Goal: Task Accomplishment & Management: Use online tool/utility

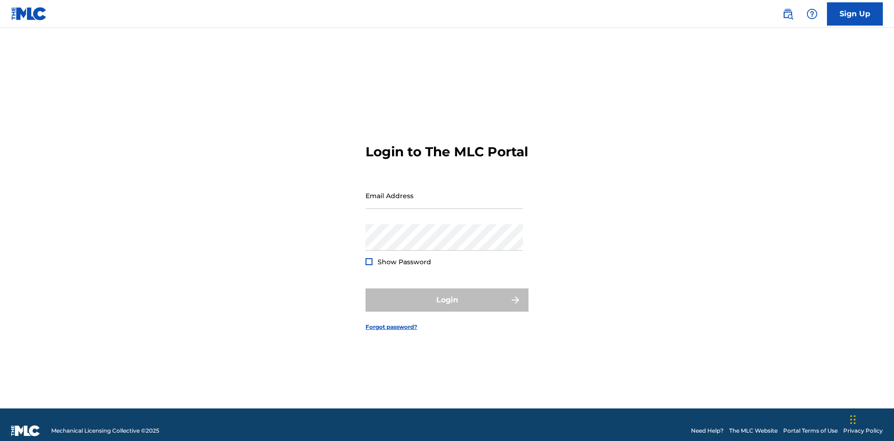
scroll to position [12, 0]
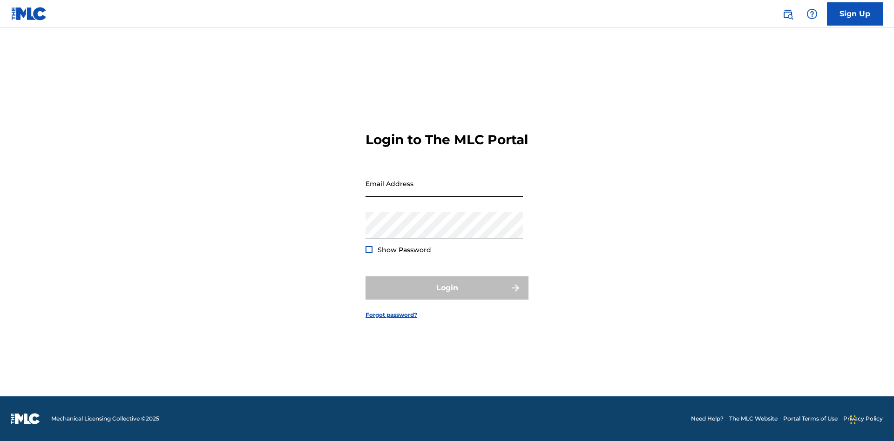
click at [444, 191] on input "Email Address" at bounding box center [444, 183] width 157 height 27
type input "[PERSON_NAME][EMAIL_ADDRESS][PERSON_NAME][DOMAIN_NAME]"
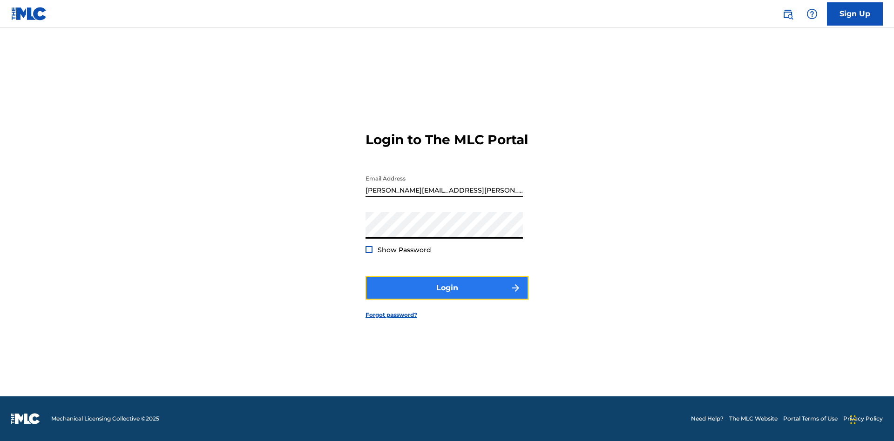
click at [447, 296] on button "Login" at bounding box center [447, 288] width 163 height 23
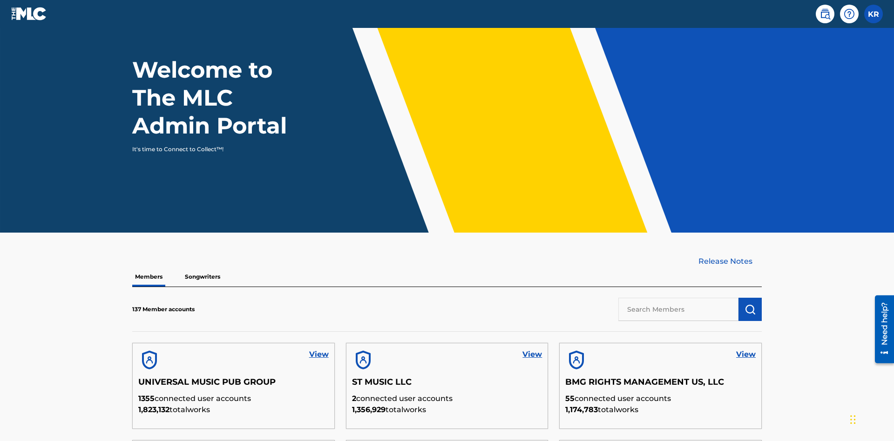
scroll to position [282, 0]
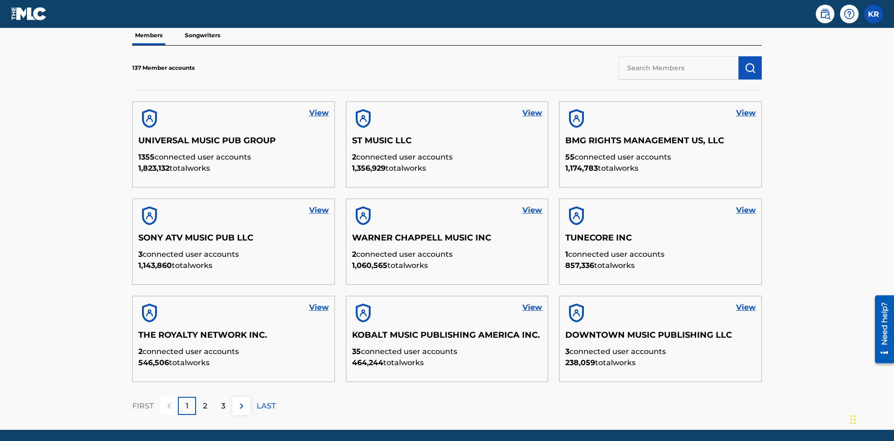
click at [678, 68] on input "text" at bounding box center [678, 67] width 120 height 23
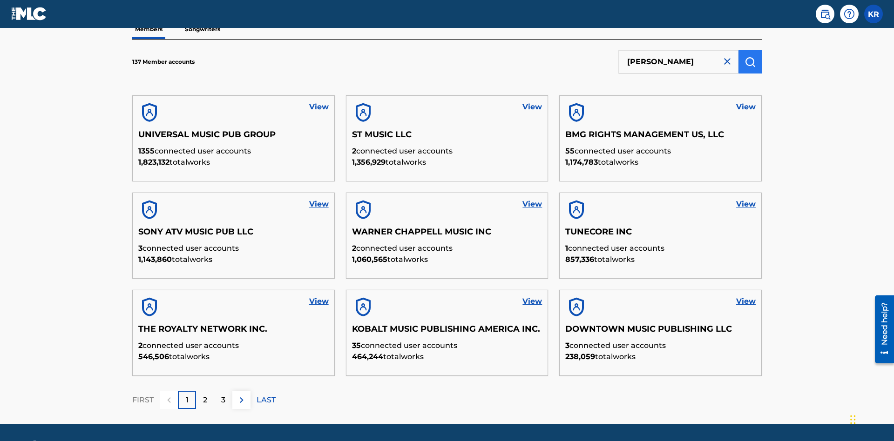
type input "[PERSON_NAME]"
click at [750, 61] on img "submit" at bounding box center [750, 61] width 11 height 11
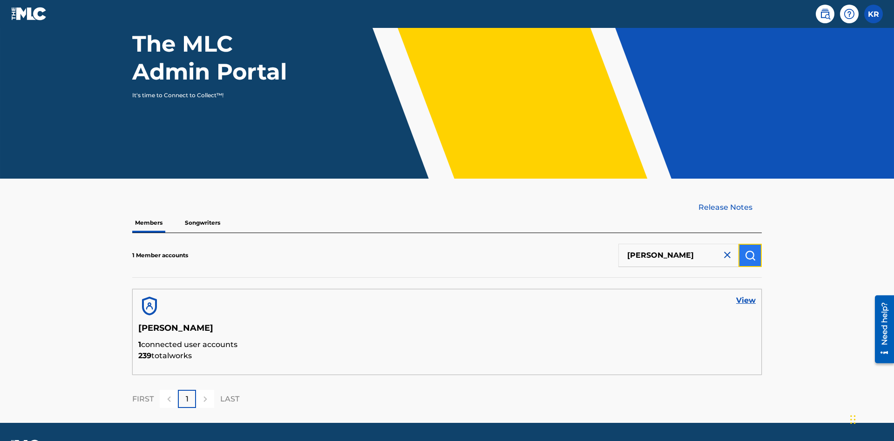
scroll to position [121, 0]
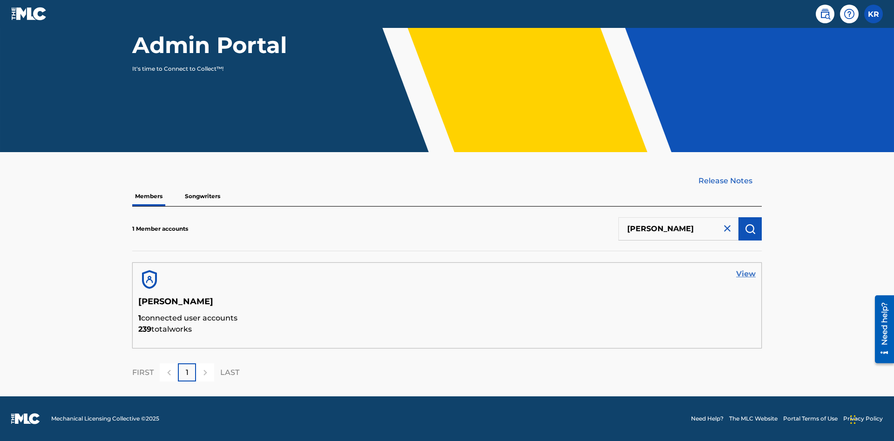
click at [746, 274] on link "View" at bounding box center [746, 274] width 20 height 11
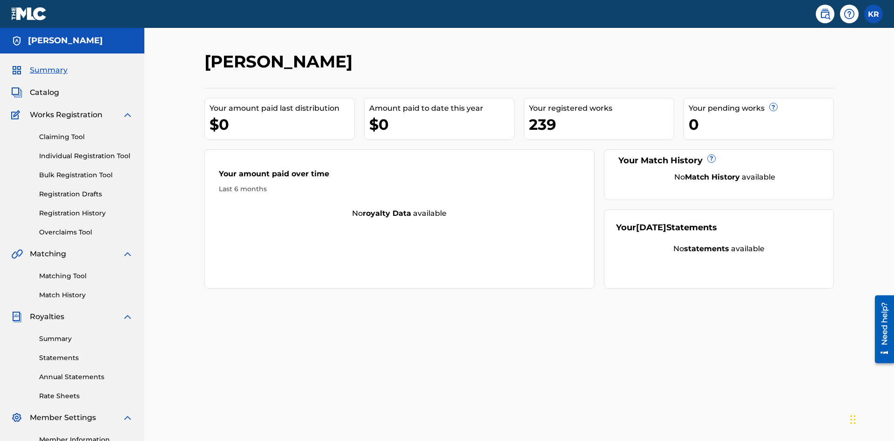
scroll to position [117, 0]
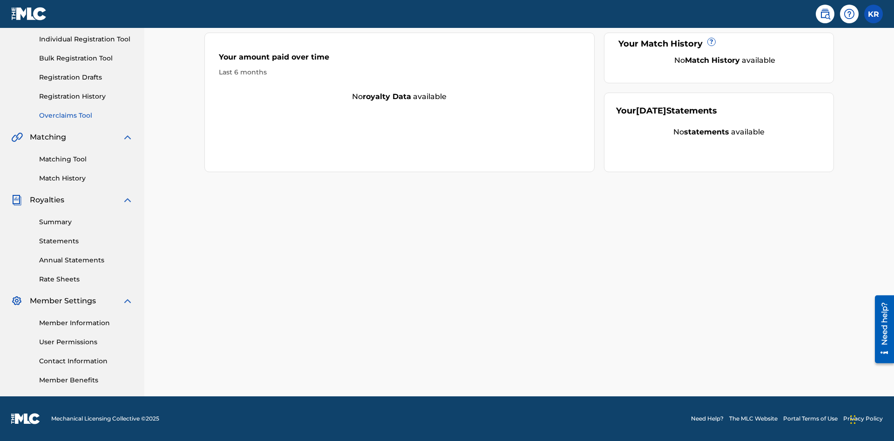
click at [86, 115] on link "Overclaims Tool" at bounding box center [86, 116] width 94 height 10
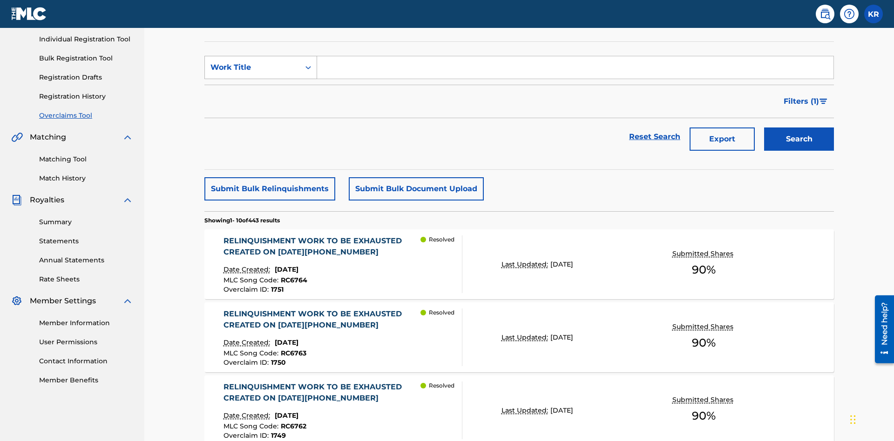
click at [252, 65] on div "Work Title" at bounding box center [252, 67] width 84 height 11
click at [261, 111] on div "Overclaim ID" at bounding box center [261, 113] width 112 height 23
click at [575, 67] on input "Search Form" at bounding box center [575, 67] width 516 height 22
click at [799, 128] on button "Search" at bounding box center [799, 139] width 70 height 23
